Goal: Task Accomplishment & Management: Complete application form

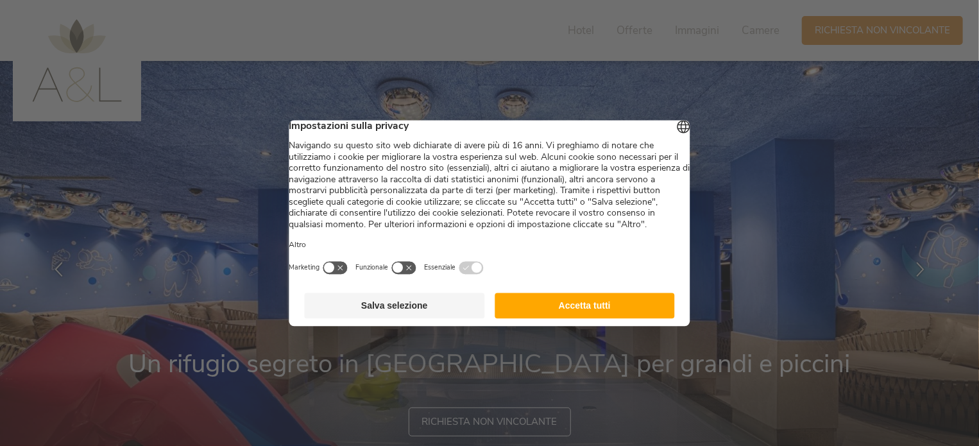
click at [579, 318] on button "Accetta tutti" at bounding box center [585, 306] width 180 height 26
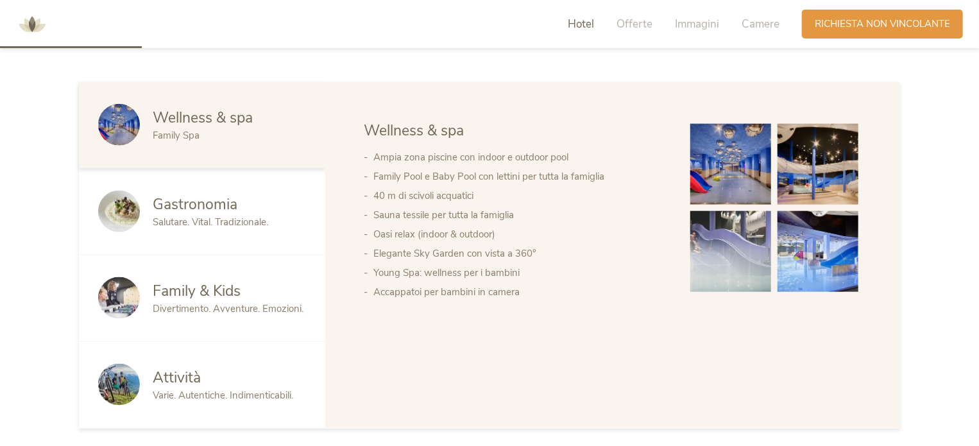
scroll to position [706, 0]
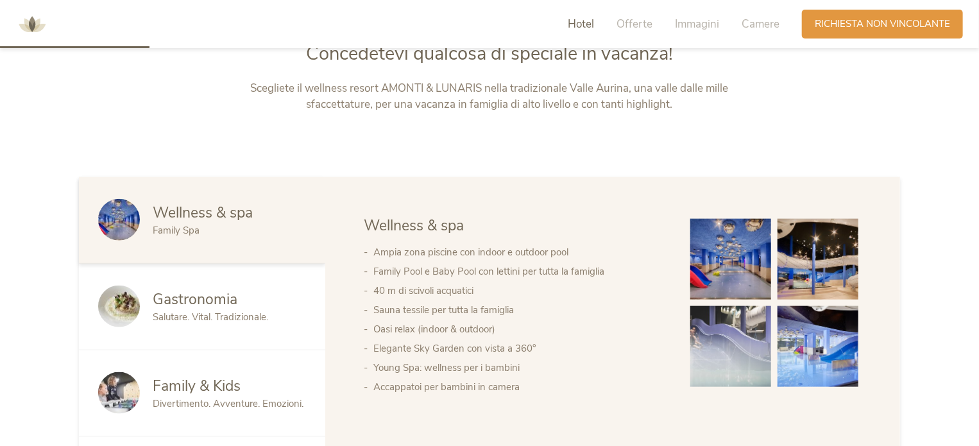
click at [814, 267] on img at bounding box center [818, 259] width 81 height 81
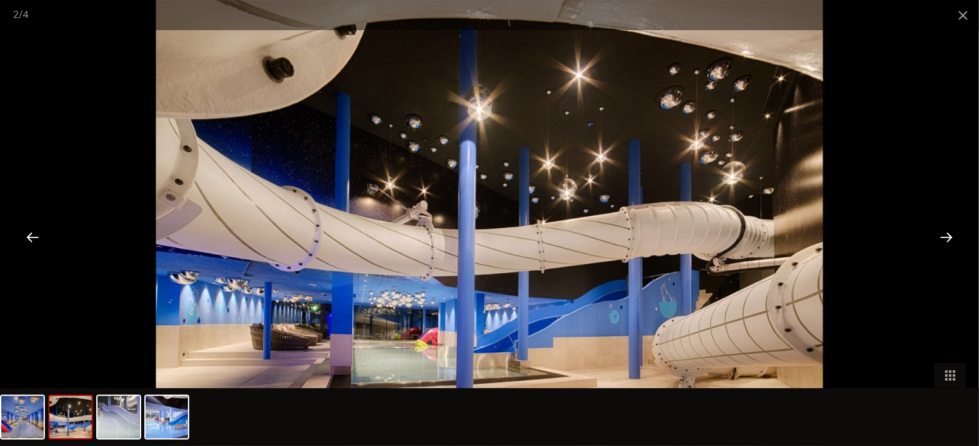
scroll to position [578, 0]
click at [964, 17] on span at bounding box center [963, 15] width 32 height 30
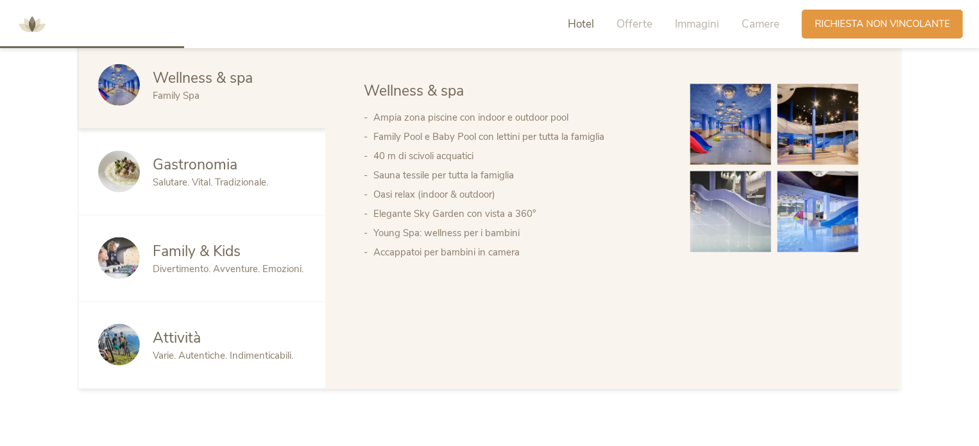
scroll to position [706, 0]
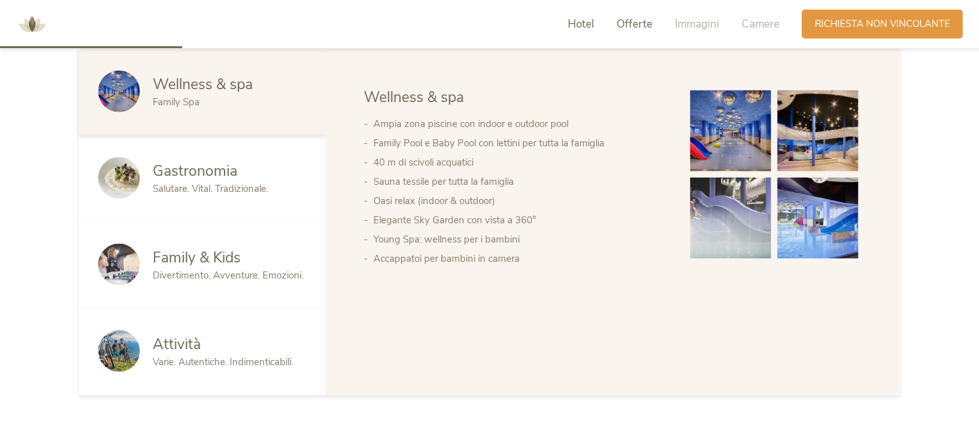
click at [633, 25] on span "Offerte" at bounding box center [635, 24] width 36 height 15
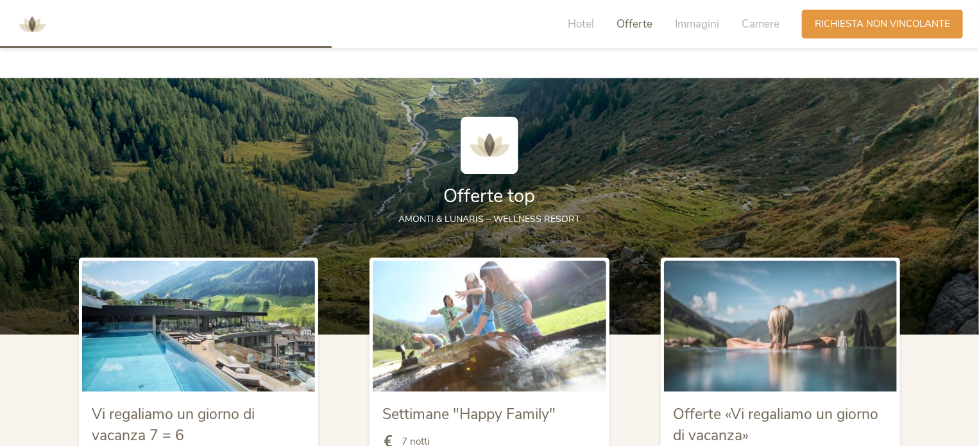
scroll to position [1285, 0]
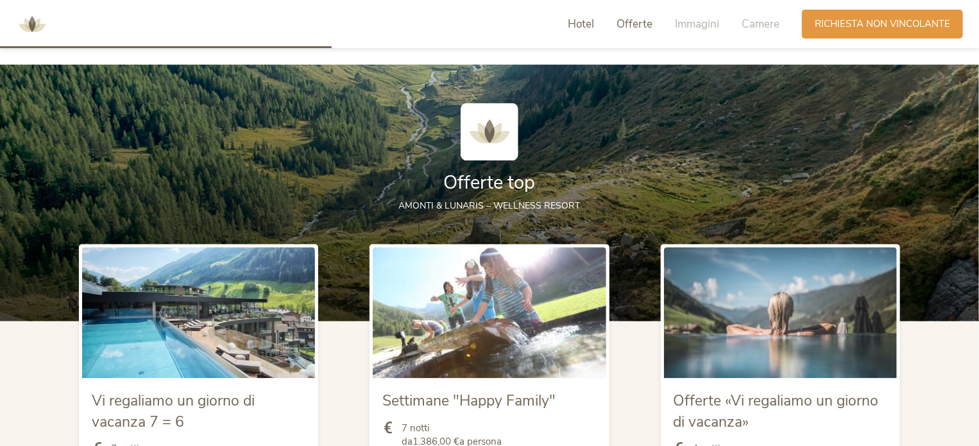
click at [594, 26] on span "Hotel" at bounding box center [581, 24] width 26 height 15
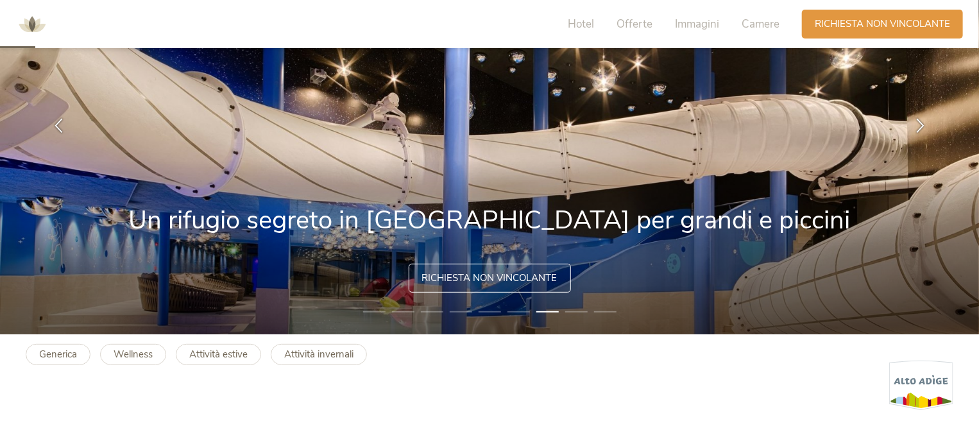
scroll to position [137, 0]
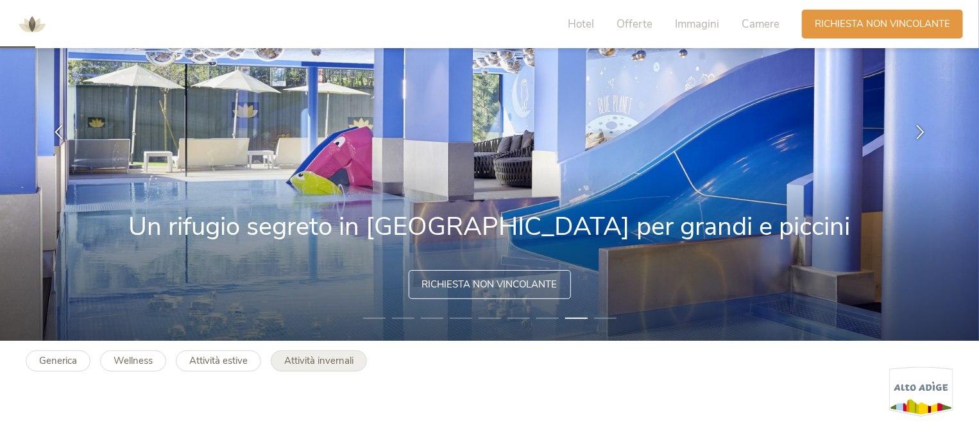
click at [341, 356] on b "Attività invernali" at bounding box center [318, 360] width 69 height 13
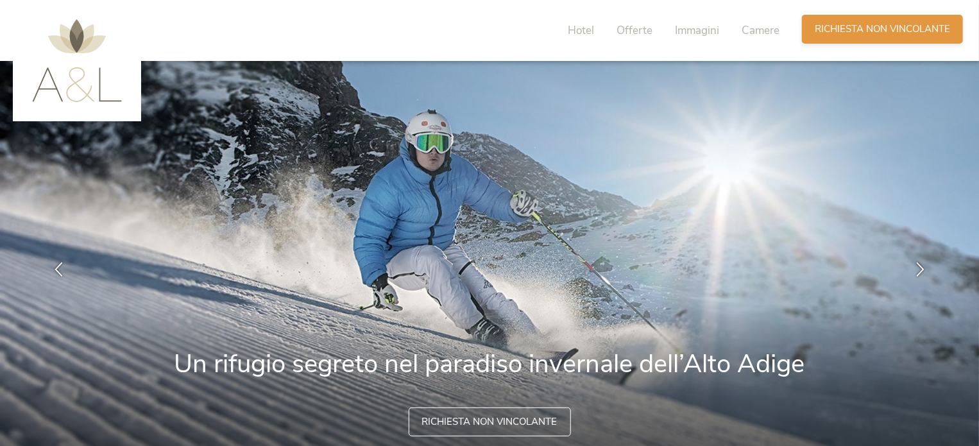
click at [922, 29] on span "Richiesta non vincolante" at bounding box center [882, 28] width 135 height 13
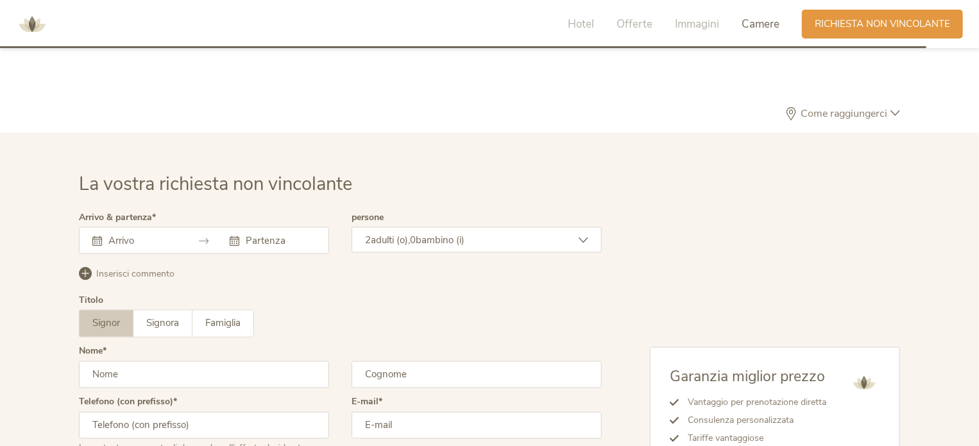
scroll to position [3468, 0]
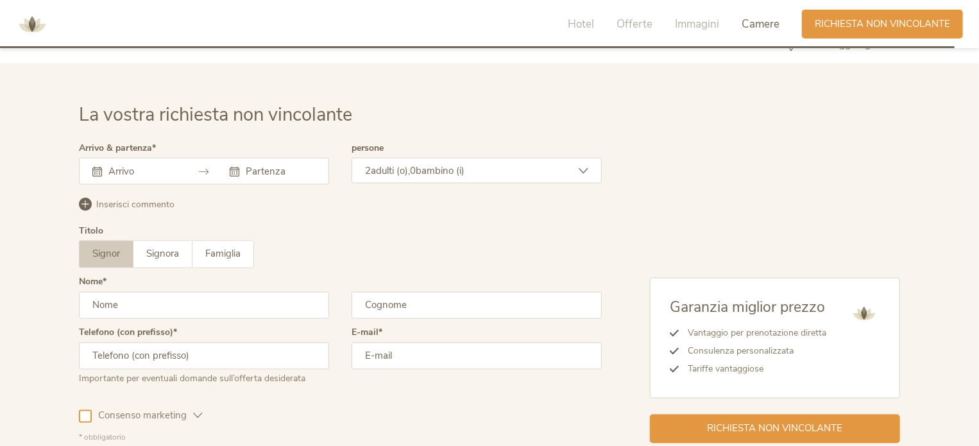
click at [91, 130] on div "La vostra richiesta non vincolante Arrivo & partenza Ottobre 2025 Lun Mar Mer G…" at bounding box center [489, 272] width 847 height 341
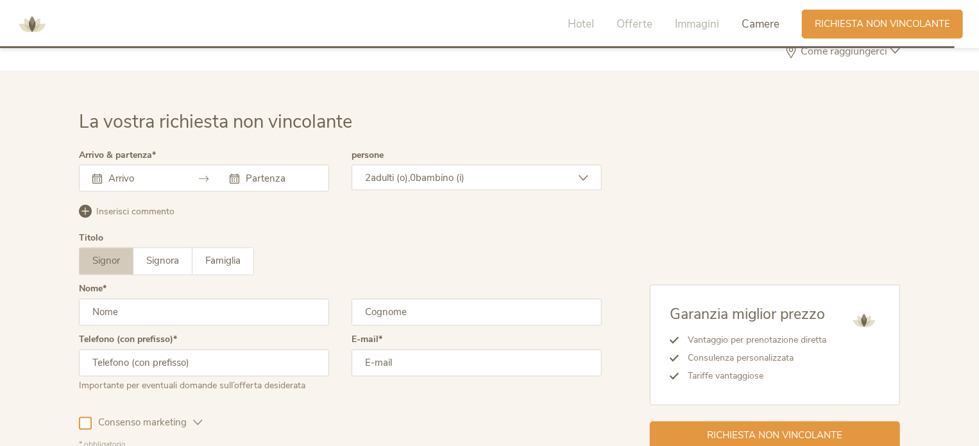
scroll to position [3404, 0]
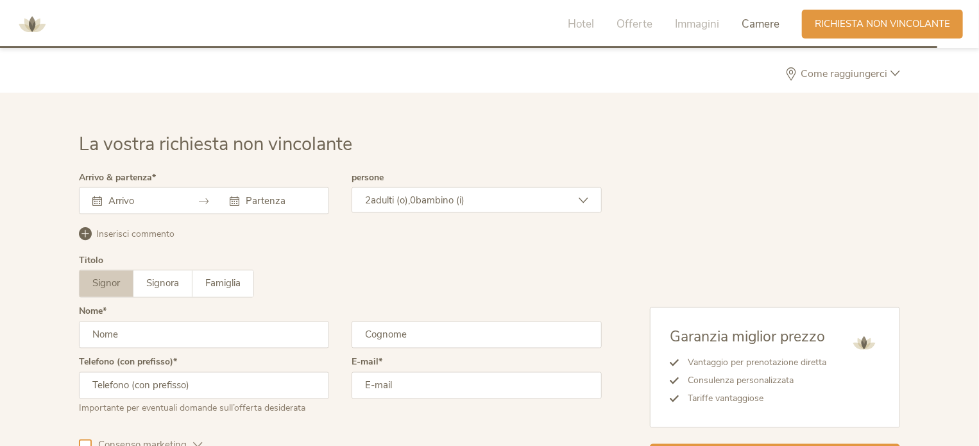
click at [96, 196] on icon at bounding box center [97, 201] width 10 height 10
click at [103, 200] on div at bounding box center [135, 200] width 86 height 13
click at [96, 198] on icon at bounding box center [97, 201] width 10 height 10
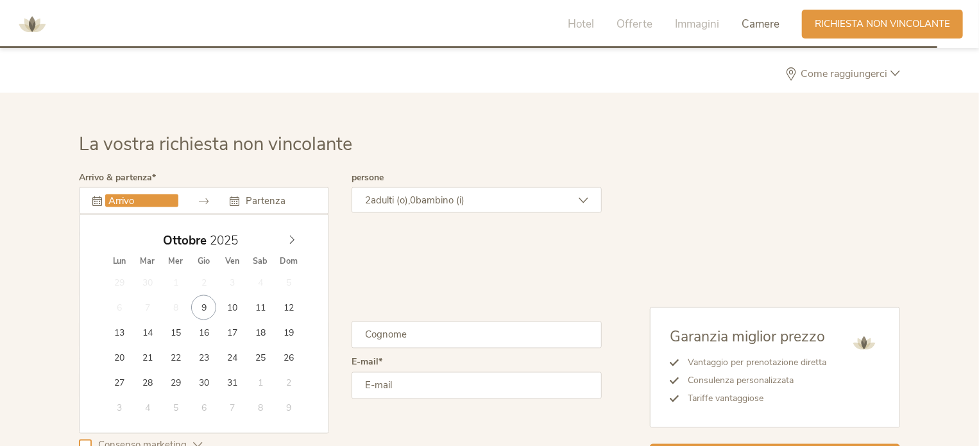
click at [132, 196] on input "text" at bounding box center [141, 200] width 73 height 13
click at [291, 238] on icon at bounding box center [291, 240] width 9 height 9
type input "31.12.2025"
type input "2026"
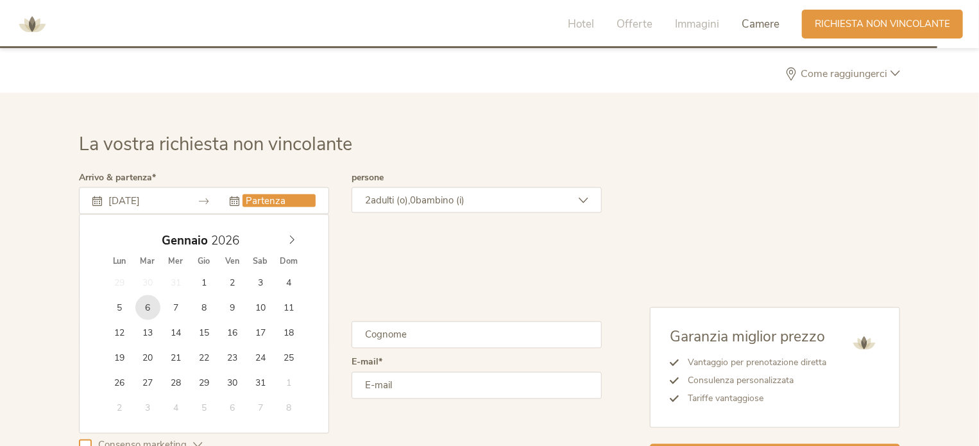
type input "06.01.2026"
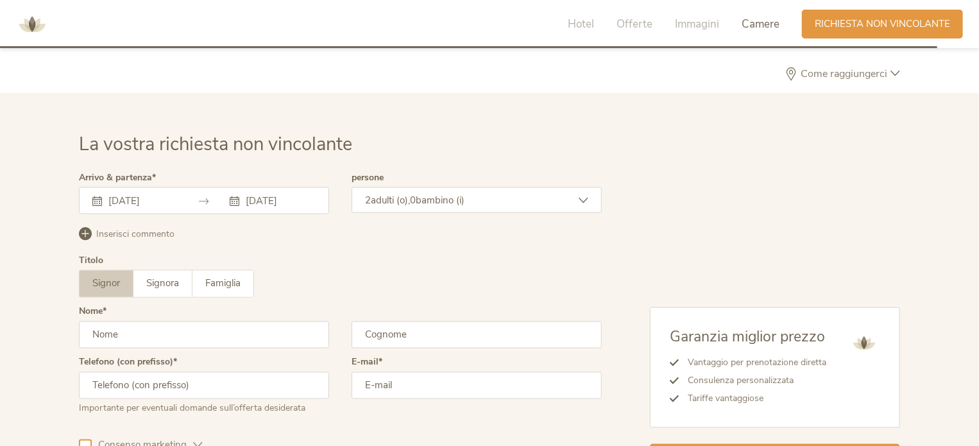
click at [289, 333] on input "text" at bounding box center [204, 335] width 250 height 27
type input "luca"
type input "senesi"
type input "3293503835"
type input "lucasenesi710@gmail.com"
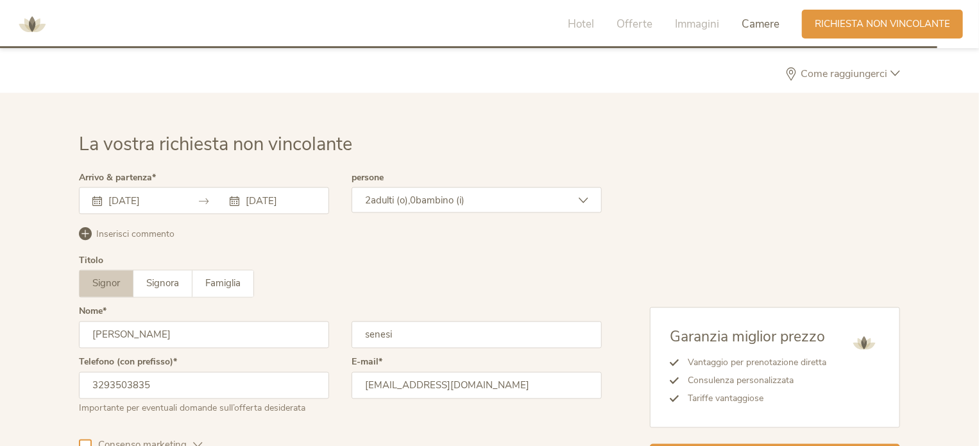
click at [588, 191] on div "2 adulti (o), 0 bambino (i)" at bounding box center [477, 200] width 250 height 26
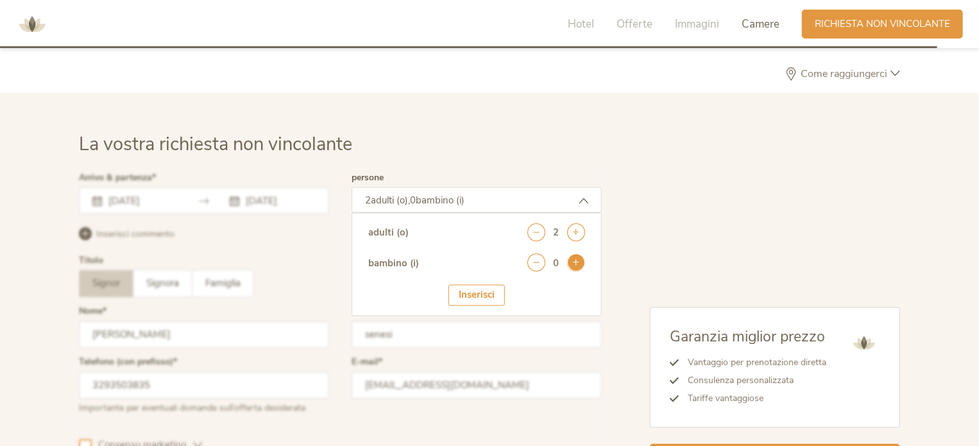
click at [572, 261] on icon at bounding box center [576, 263] width 18 height 18
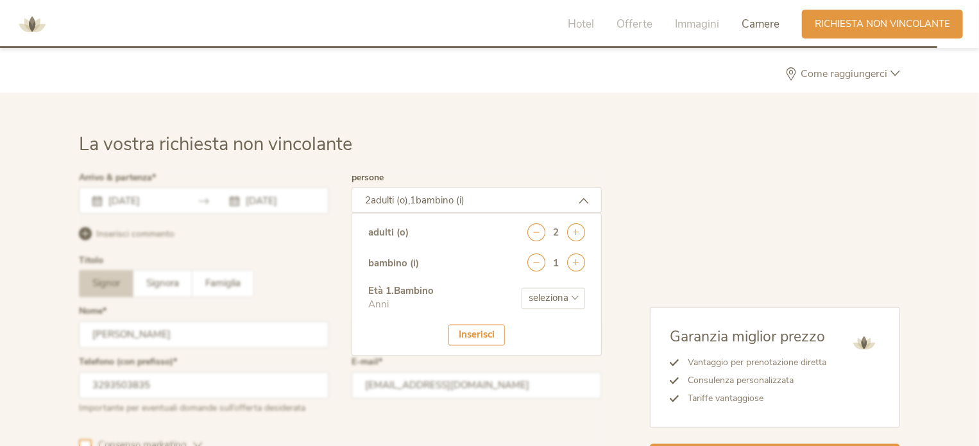
click at [572, 292] on select "seleziona 0 1 2 3 4 5 6 7 8 9 10 11 12 13 14 15 16 17" at bounding box center [554, 298] width 64 height 21
select select "4"
click at [522, 288] on select "seleziona 0 1 2 3 4 5 6 7 8 9 10 11 12 13 14 15 16 17" at bounding box center [554, 298] width 64 height 21
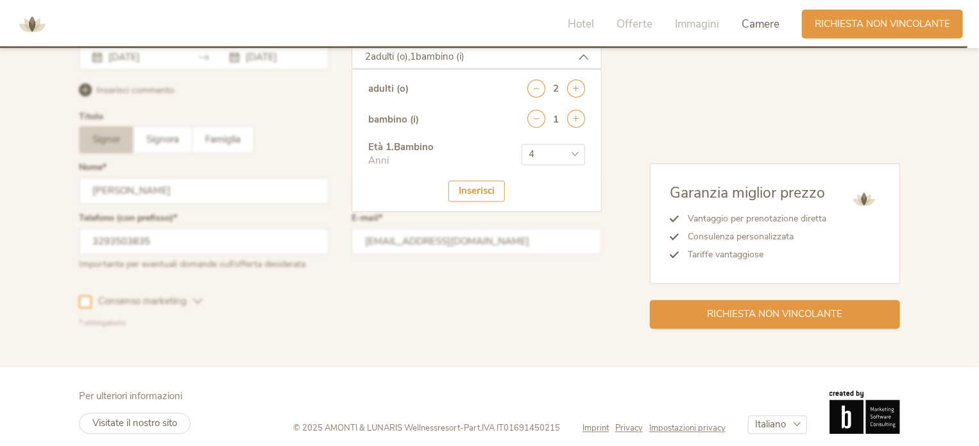
scroll to position [3555, 0]
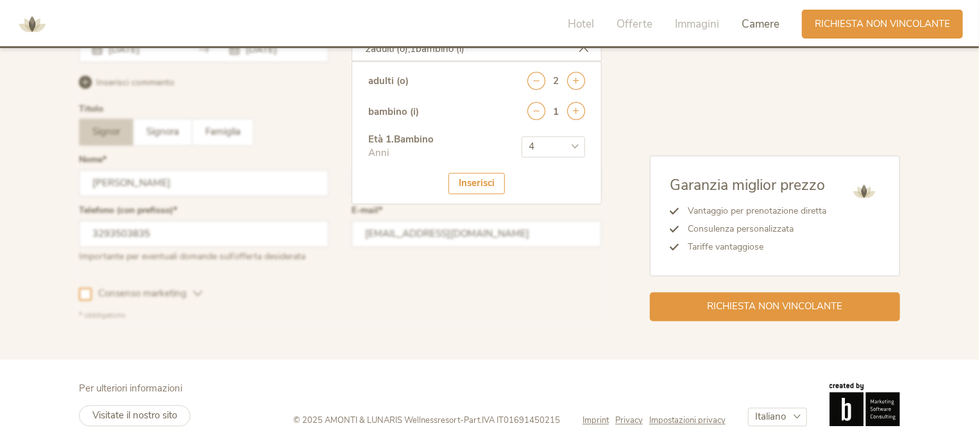
click at [479, 179] on div "Inserisci" at bounding box center [477, 183] width 56 height 21
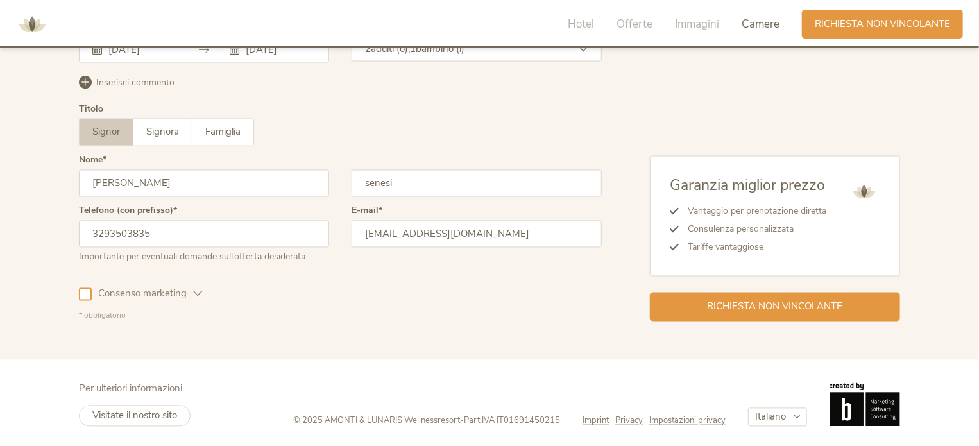
click at [81, 291] on div at bounding box center [85, 294] width 13 height 13
click at [195, 292] on icon at bounding box center [198, 294] width 10 height 10
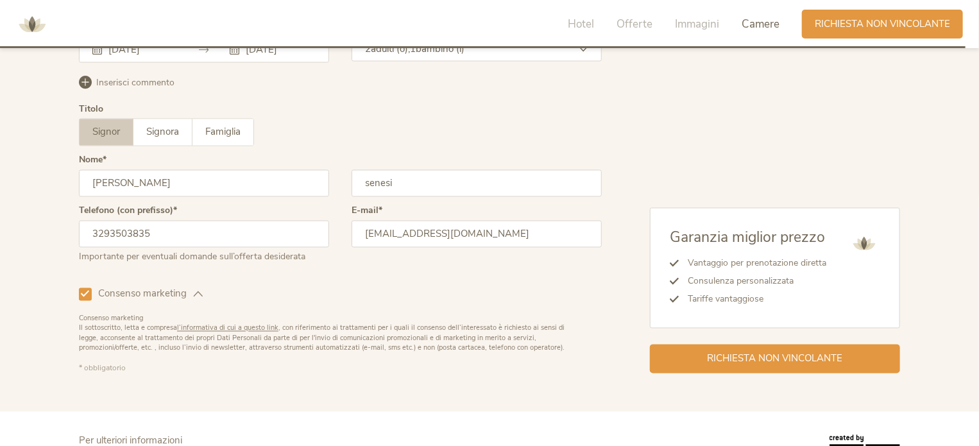
scroll to position [3608, 0]
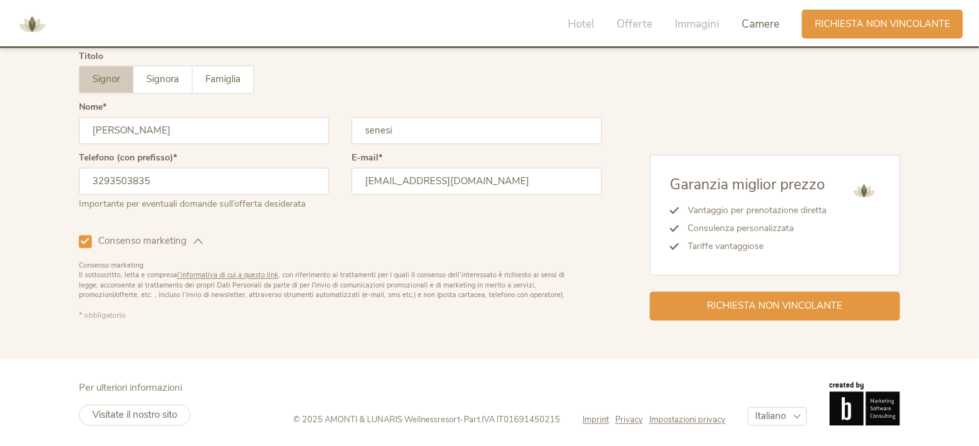
click at [86, 237] on icon at bounding box center [86, 241] width 8 height 8
click at [801, 302] on span "Richiesta non vincolante" at bounding box center [775, 304] width 135 height 13
